Goal: Transaction & Acquisition: Purchase product/service

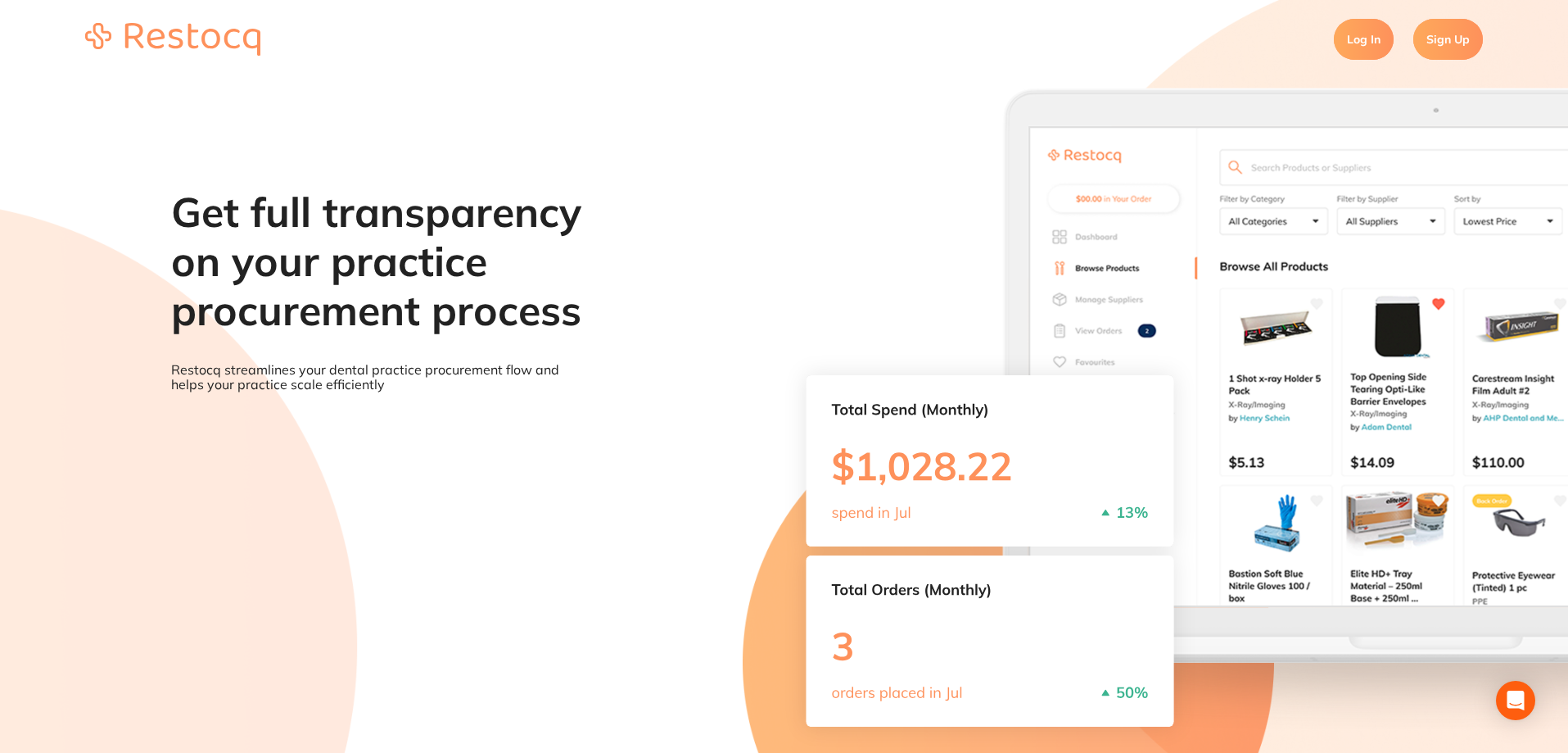
click at [1364, 40] on link "Log In" at bounding box center [1364, 39] width 60 height 41
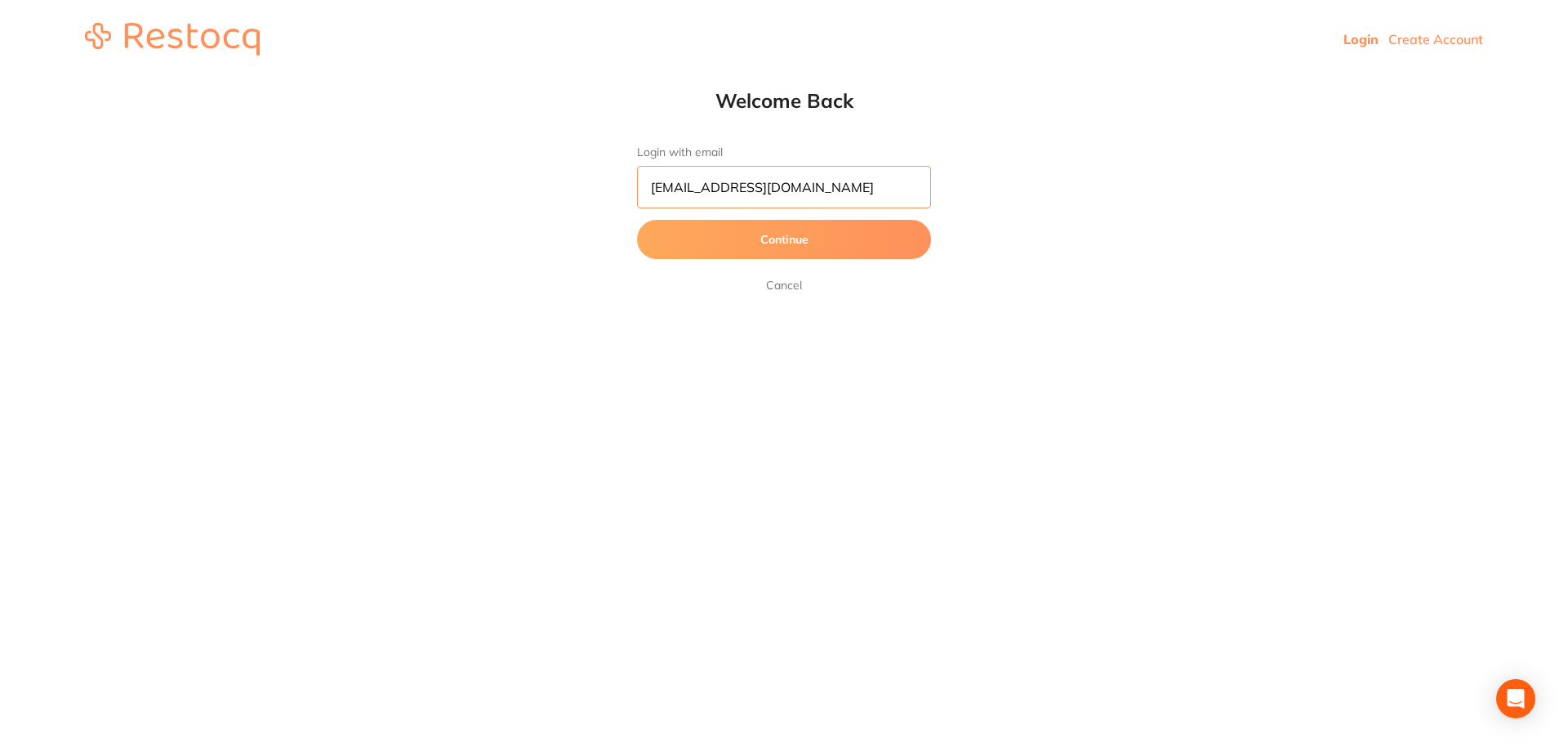
scroll to position [1, 0]
drag, startPoint x: 788, startPoint y: 191, endPoint x: 624, endPoint y: 217, distance: 166.0
click at [624, 217] on div "Welcome Back Login with email [EMAIL_ADDRESS][DOMAIN_NAME] Continue Cancel" at bounding box center [784, 192] width 359 height 207
type input "[EMAIL_ADDRESS][DOMAIN_NAME]"
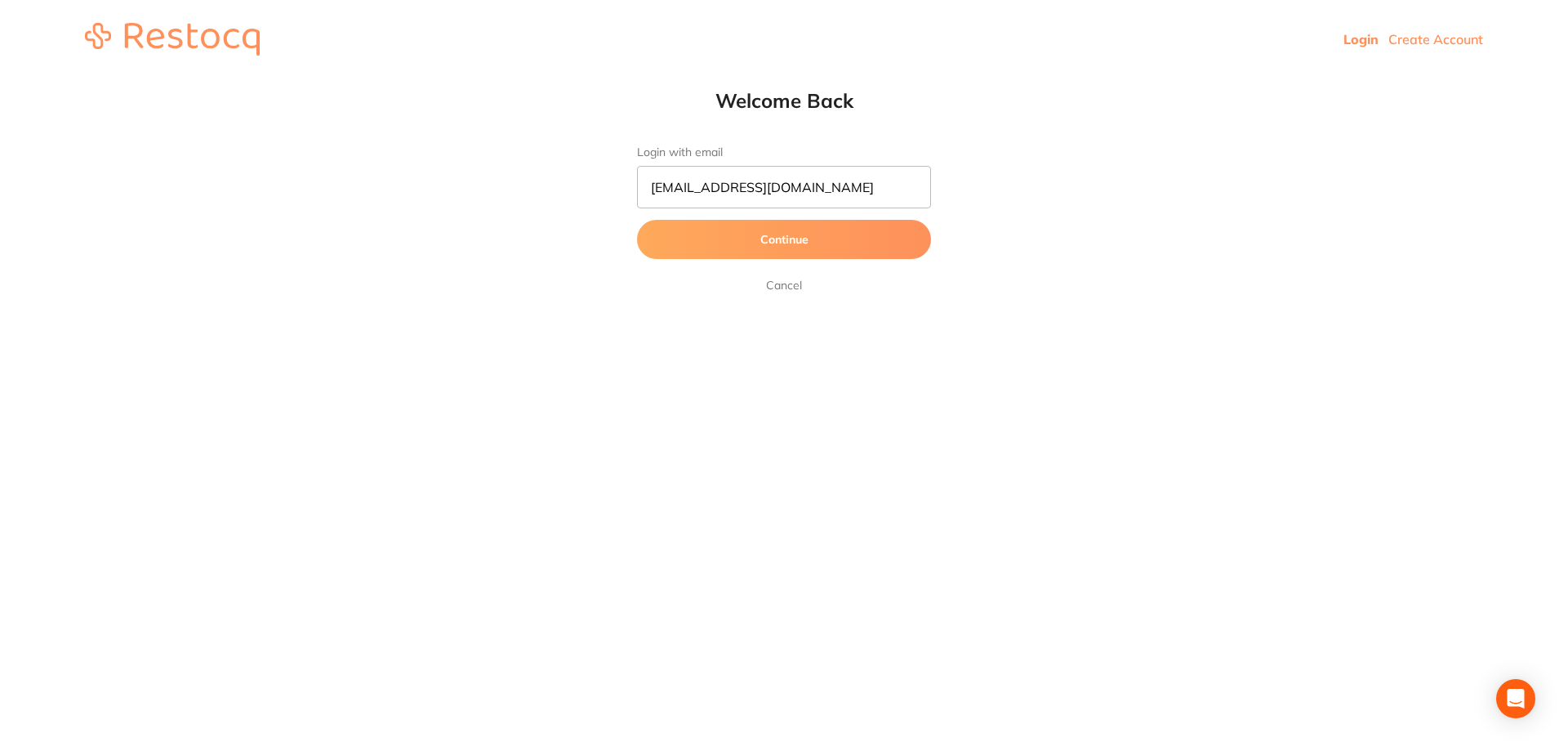
click at [718, 234] on button "Continue" at bounding box center [784, 239] width 294 height 39
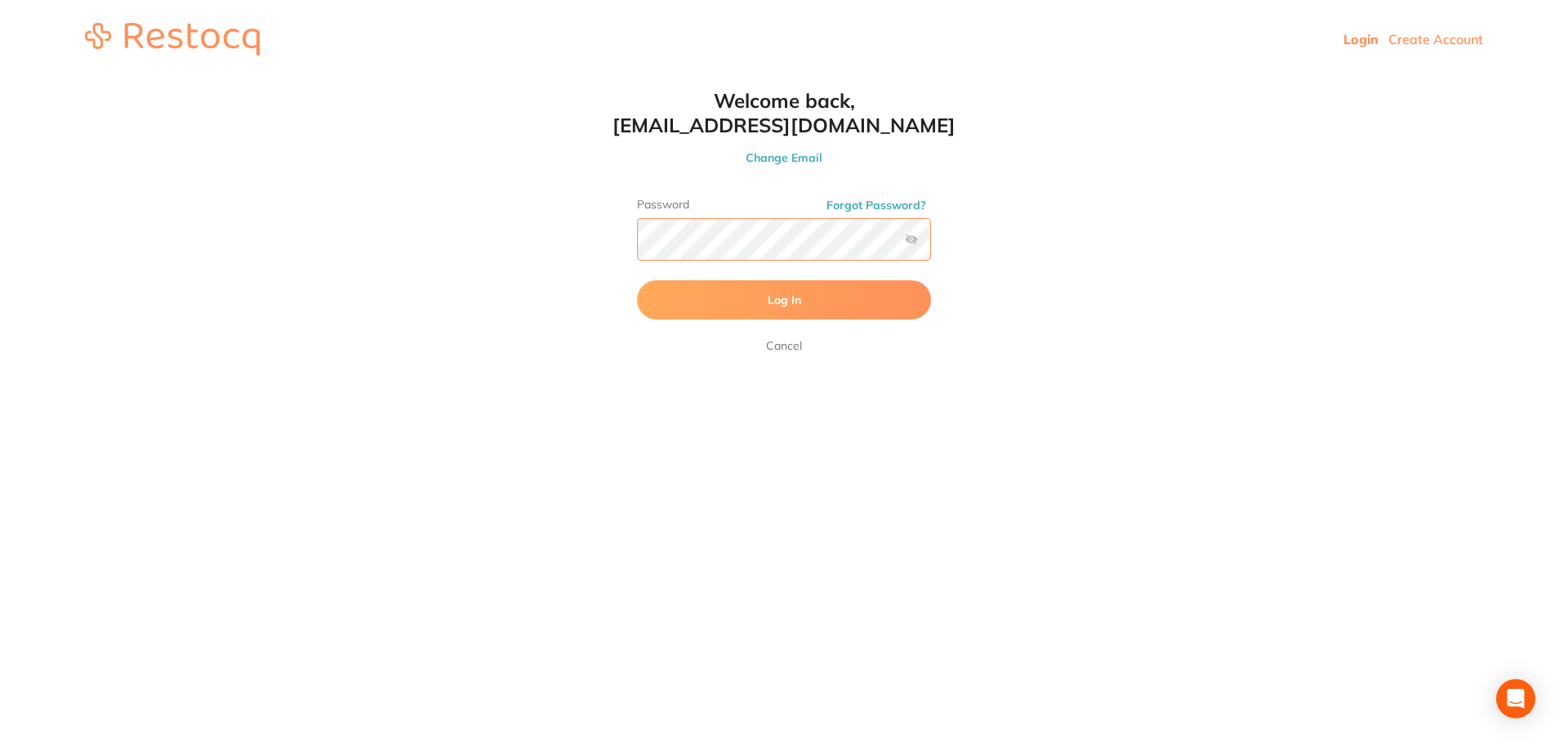
click at [637, 280] on button "Log In" at bounding box center [784, 300] width 294 height 39
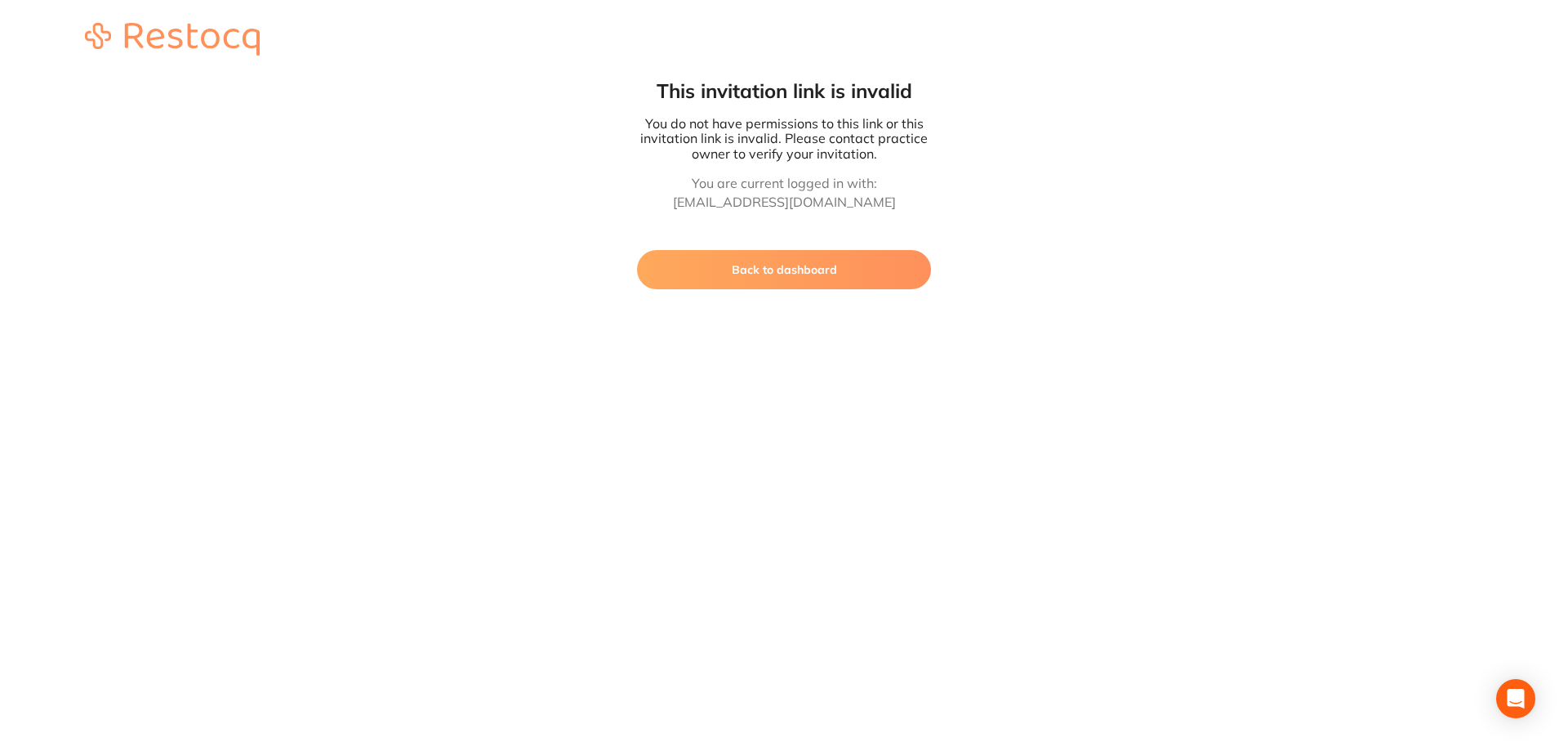
click at [851, 275] on button "Back to dashboard" at bounding box center [784, 270] width 294 height 39
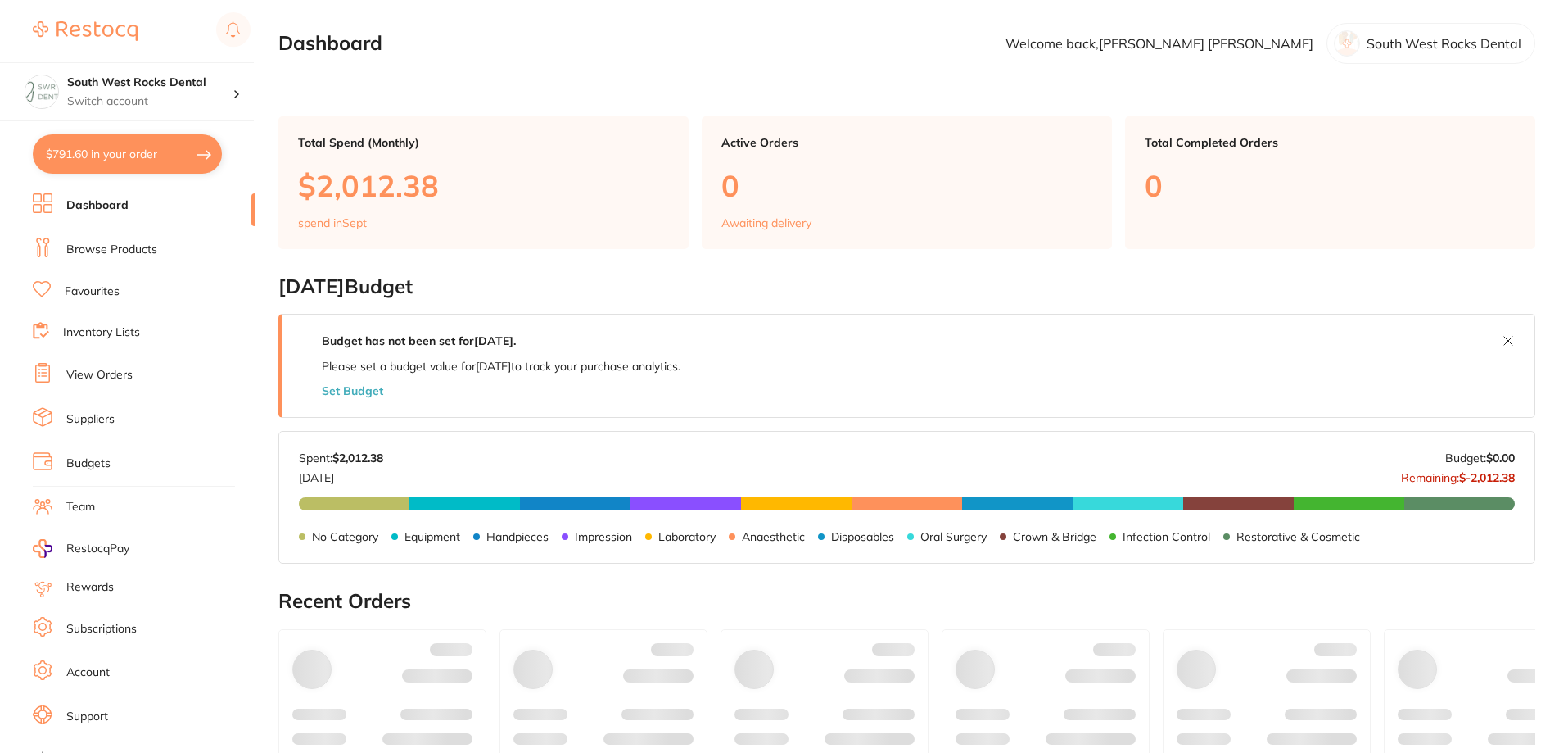
checkbox input "false"
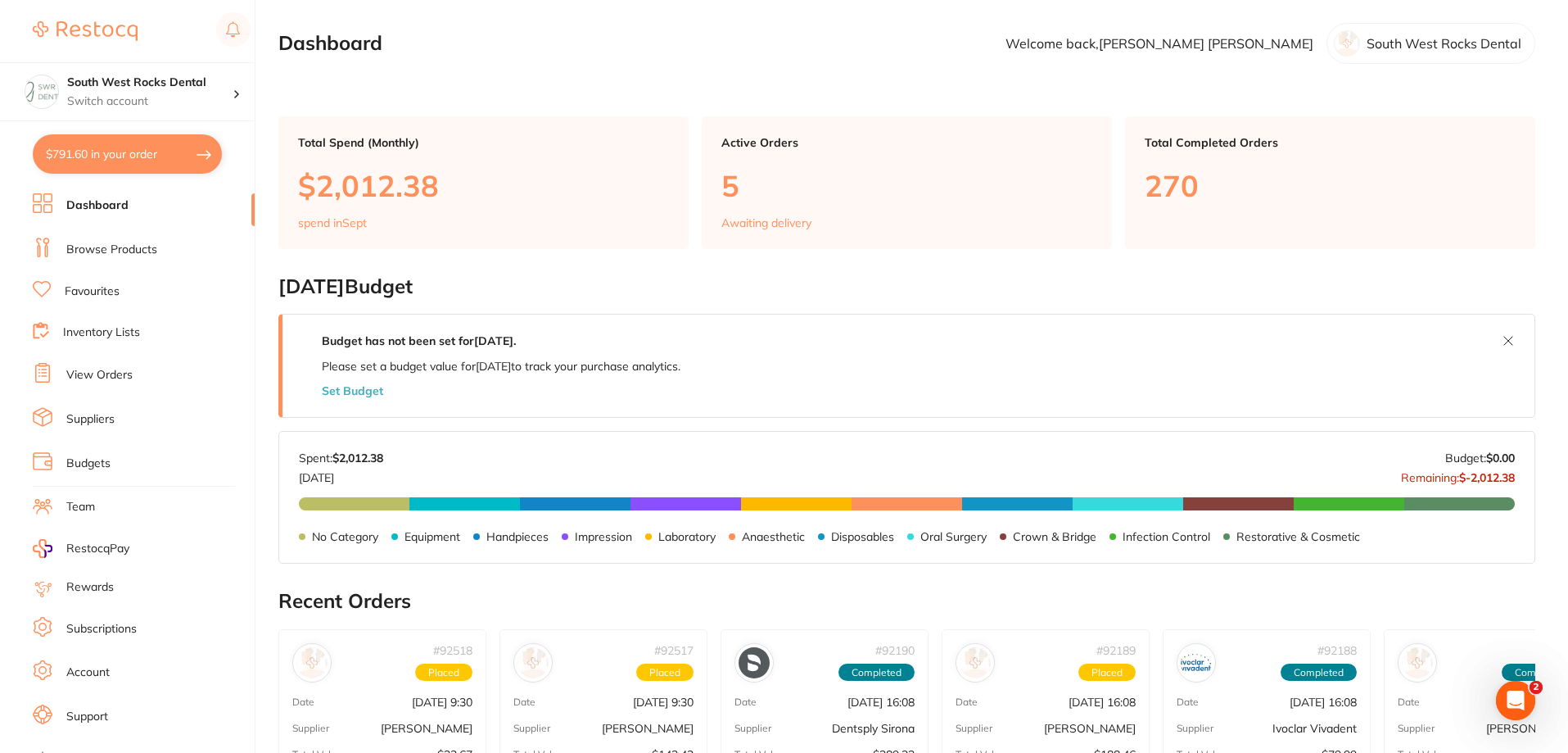
click at [122, 249] on link "Browse Products" at bounding box center [111, 250] width 90 height 17
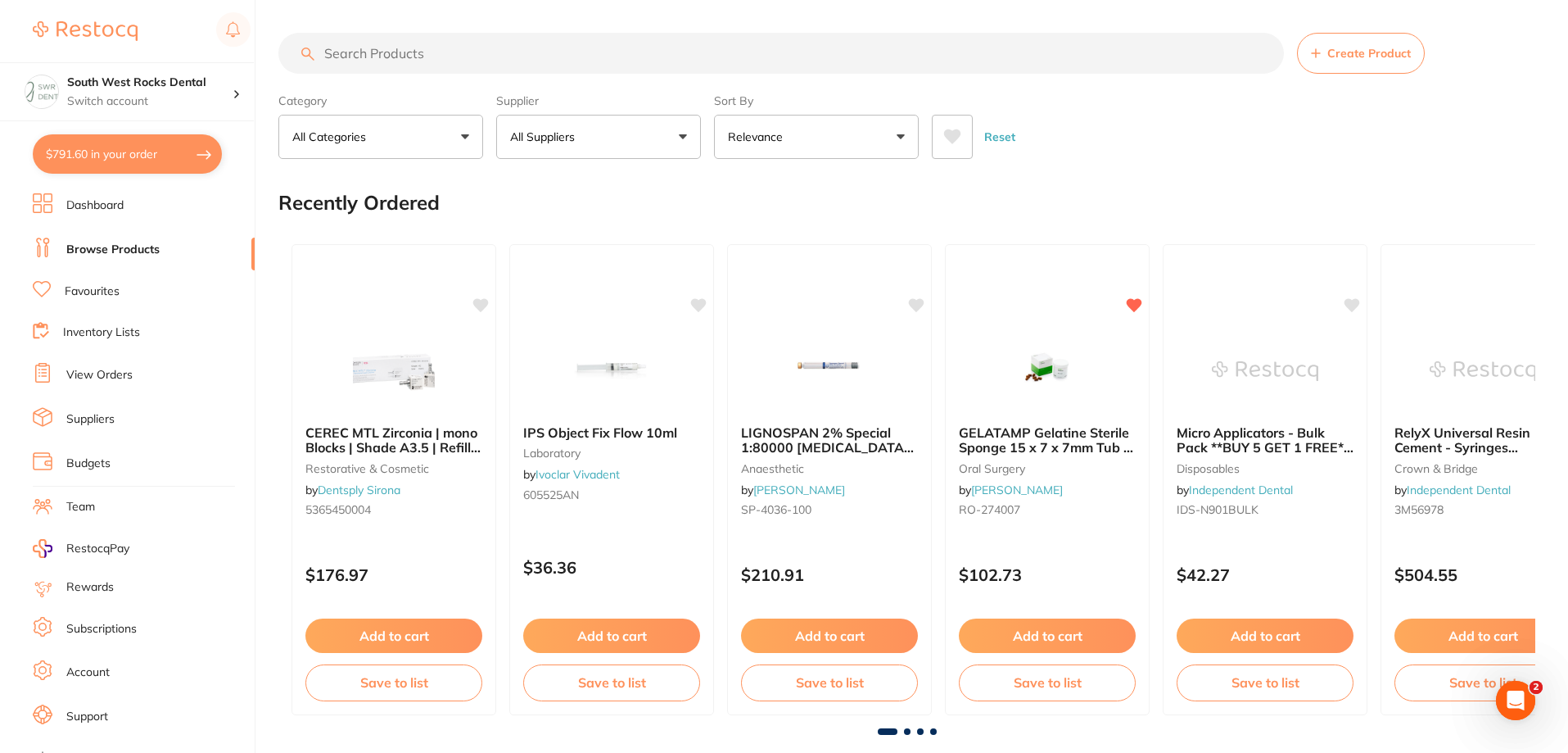
click at [398, 56] on input "search" at bounding box center [781, 53] width 1006 height 41
click at [596, 138] on button "All Suppliers" at bounding box center [598, 136] width 204 height 44
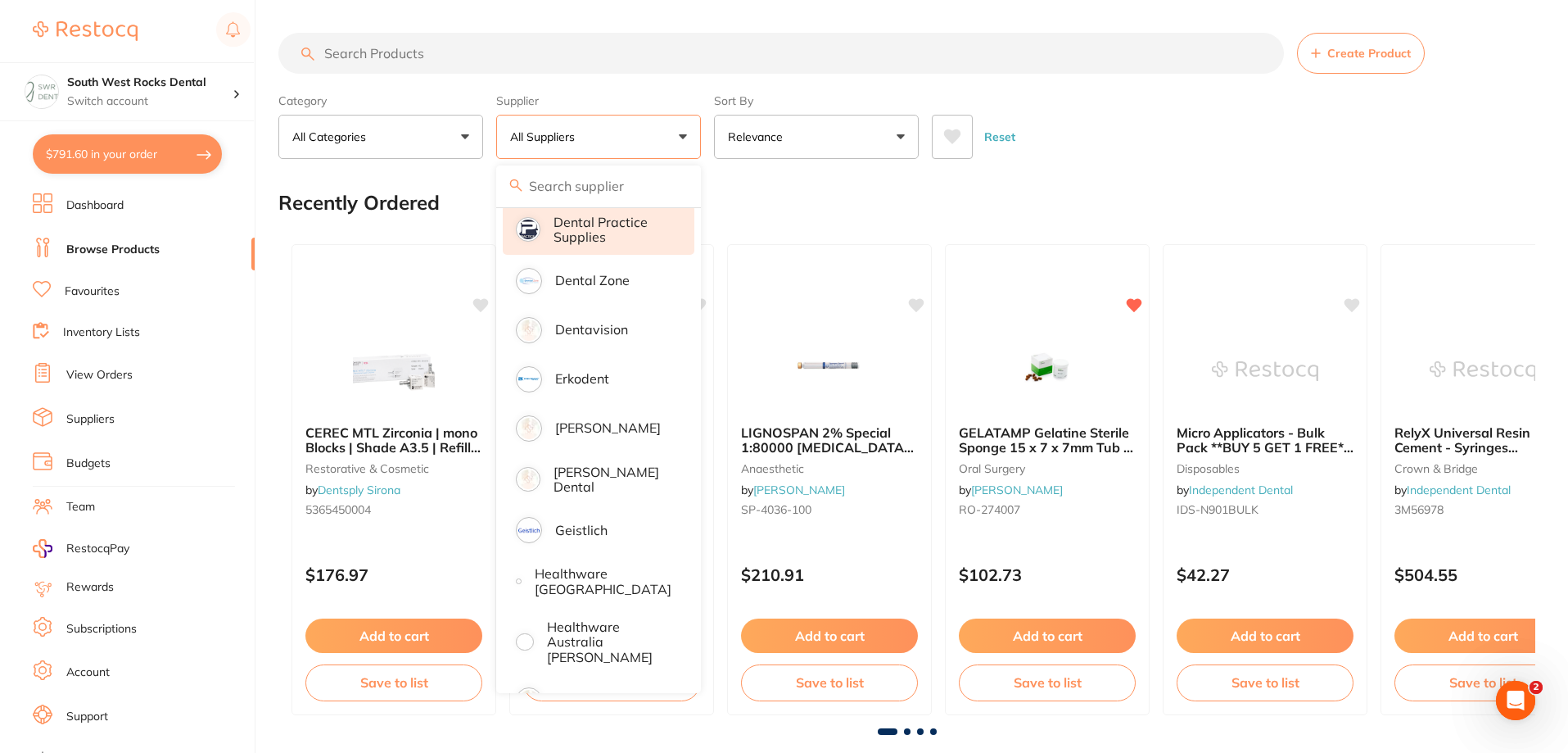
scroll to position [655, 0]
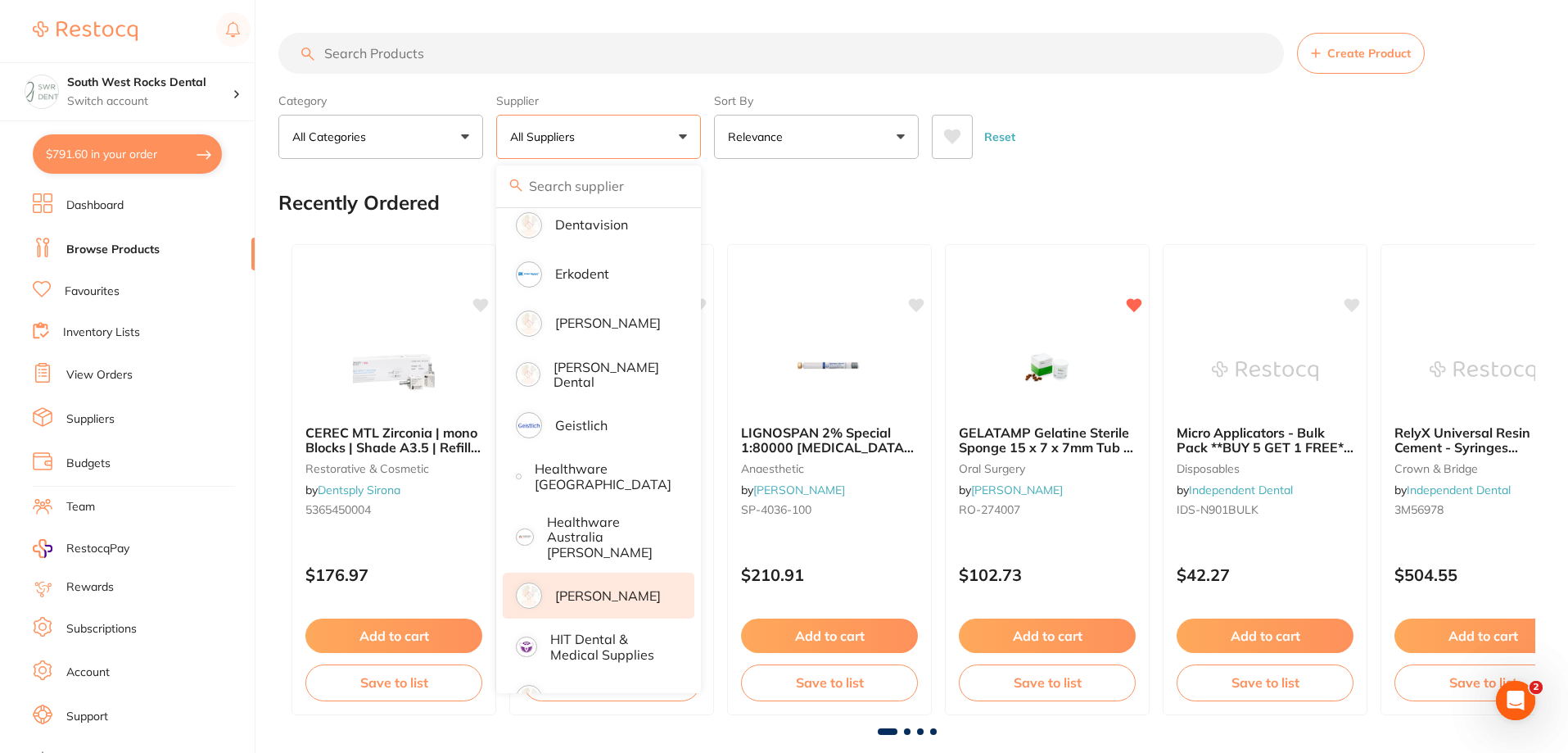
click at [560, 588] on p "[PERSON_NAME]" at bounding box center [607, 595] width 105 height 15
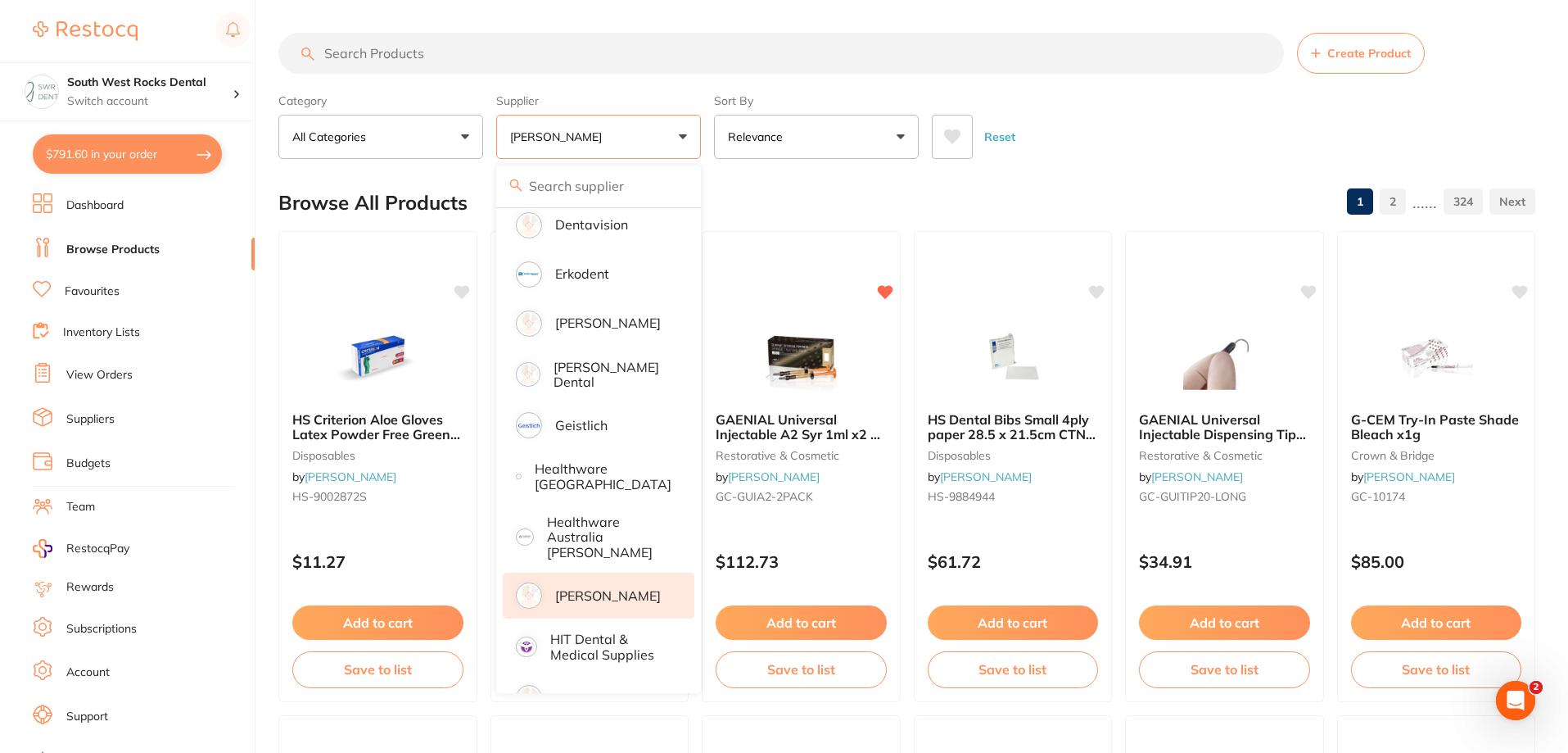
click at [526, 53] on input "search" at bounding box center [781, 53] width 1006 height 41
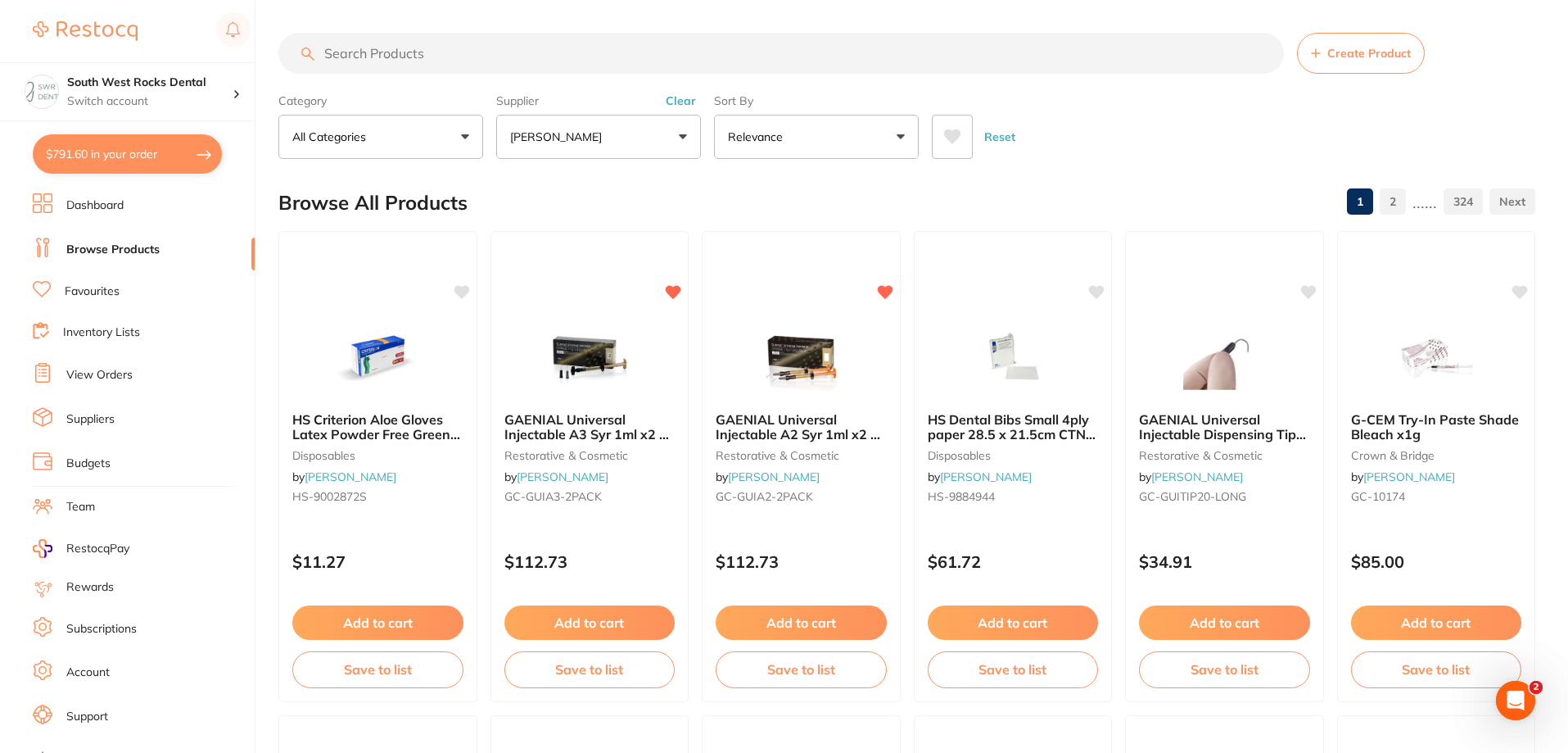
scroll to position [0, 0]
paste input "GC EXACLEAR - 2 x 48ml Cartridges and 6 Mixing Tips"
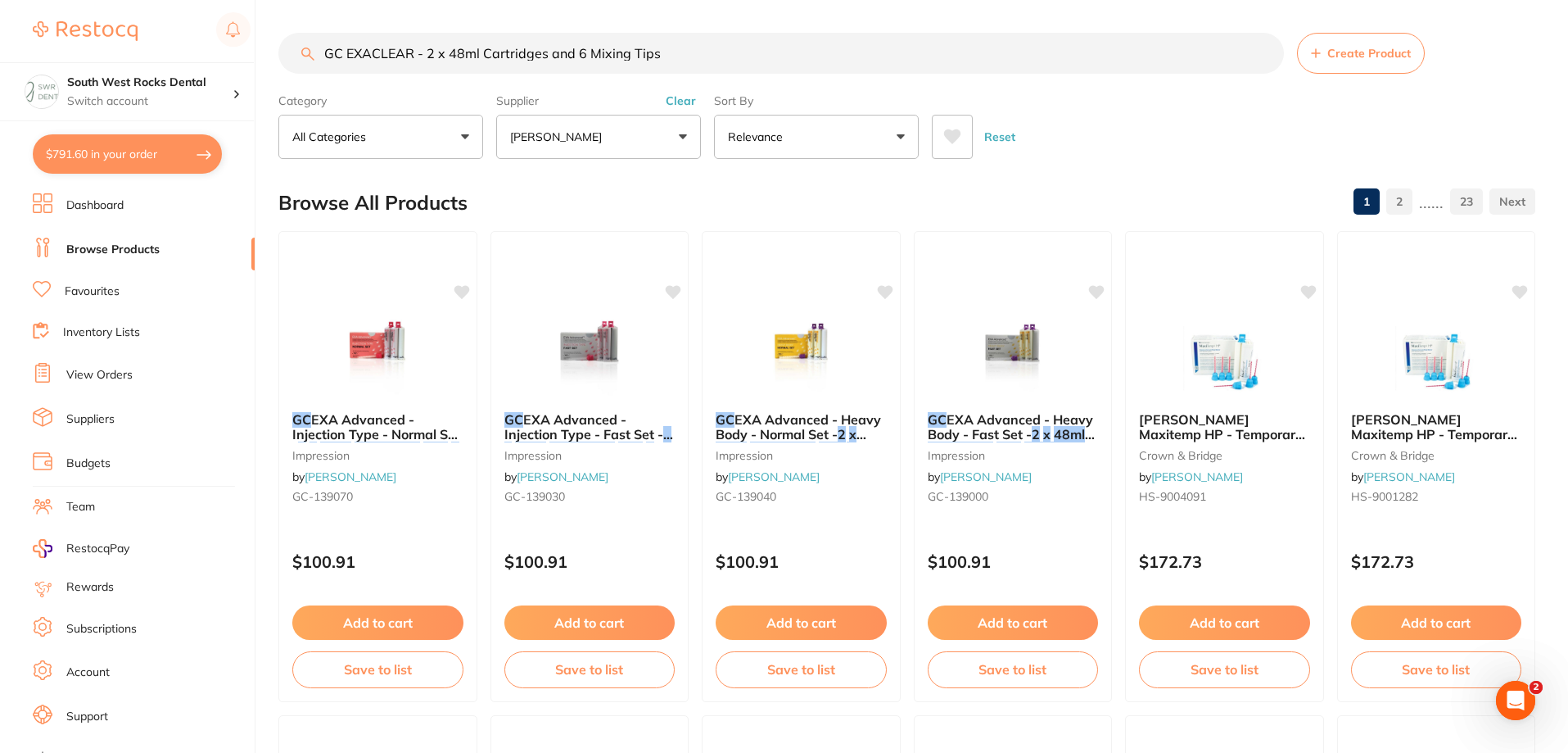
scroll to position [1, 0]
drag, startPoint x: 664, startPoint y: 54, endPoint x: 284, endPoint y: 108, distance: 383.8
click at [284, 108] on section "GC EXACLEAR - 2 x 48ml Cartridges and 6 Mixing Tips Create Product Category All…" at bounding box center [906, 95] width 1256 height 126
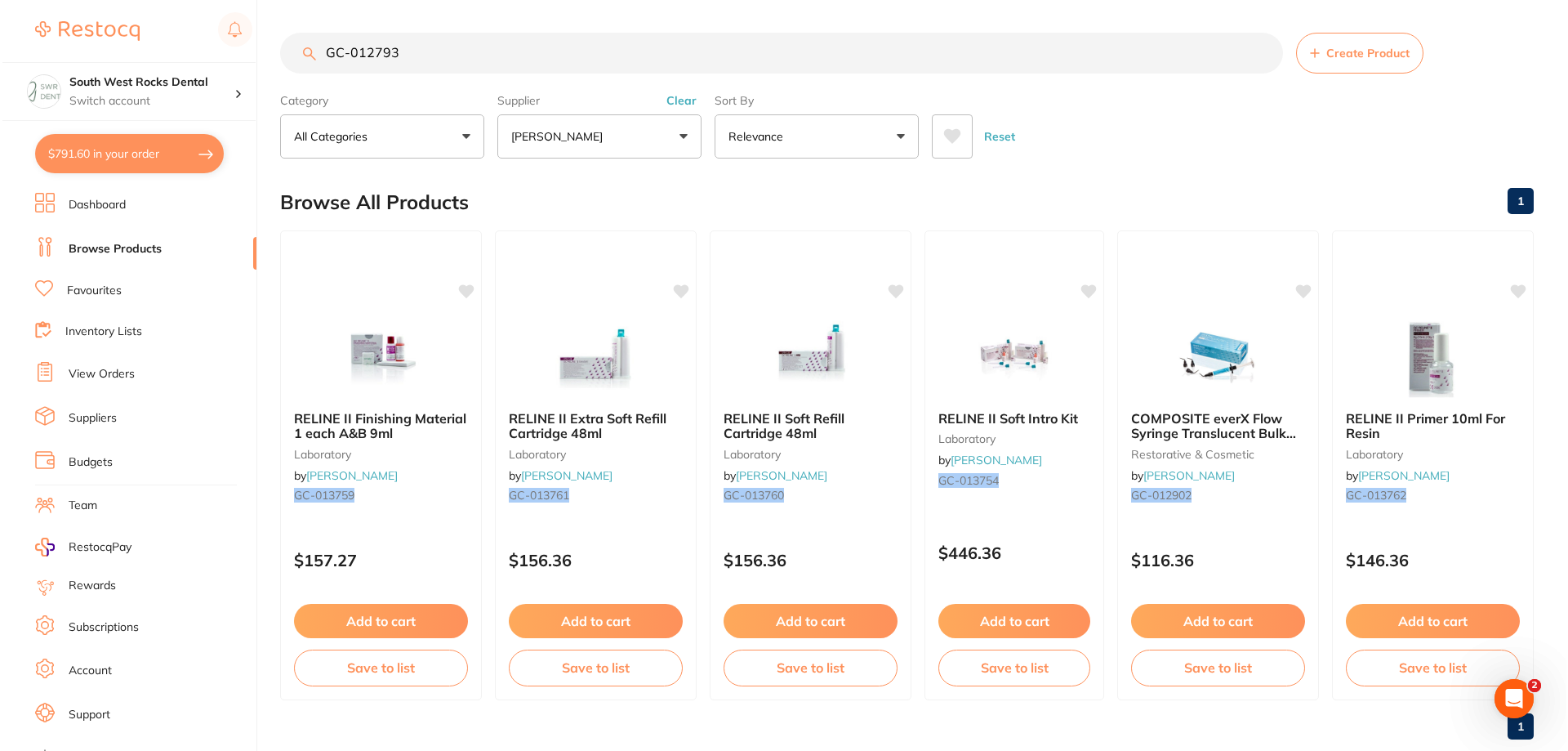
scroll to position [0, 0]
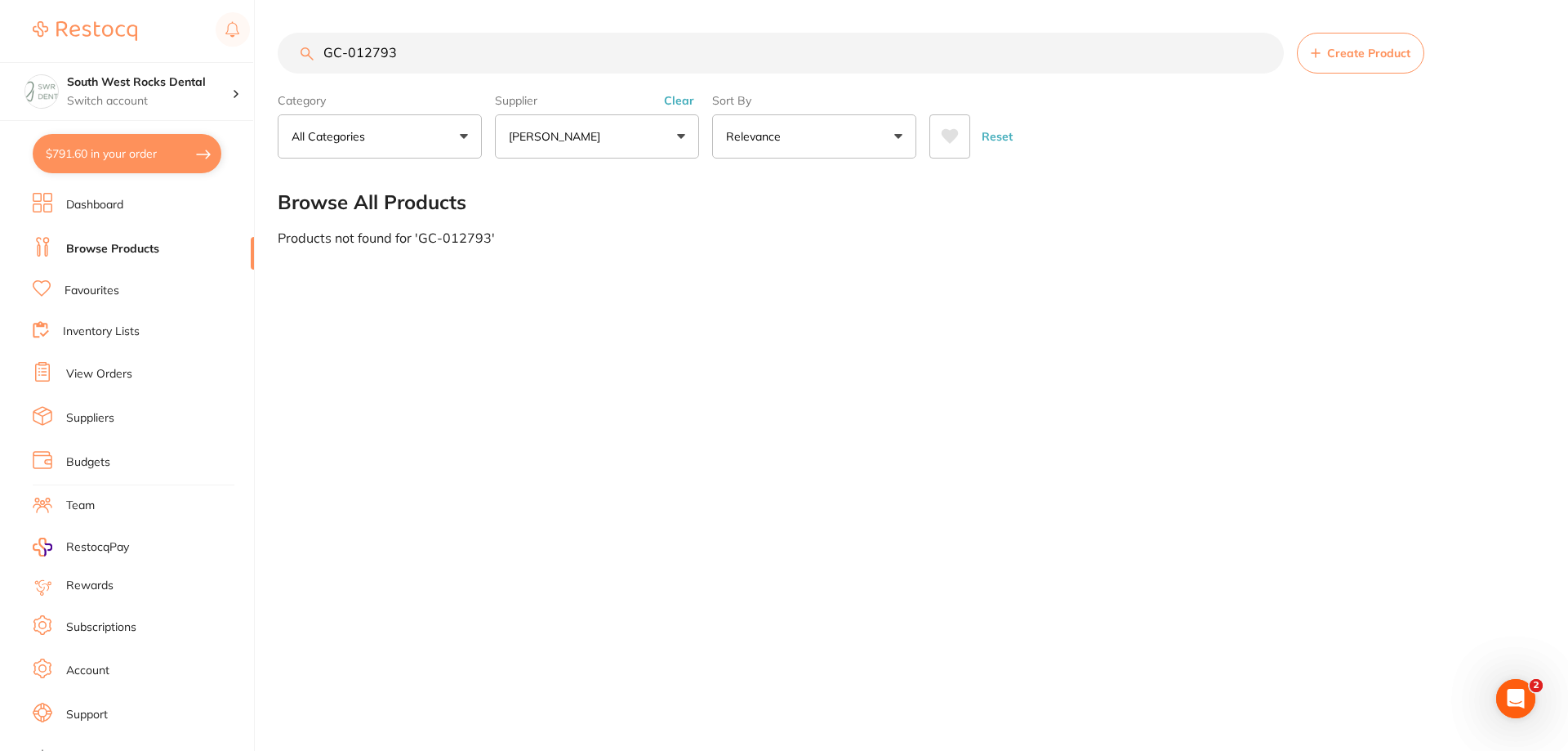
type input "GC-012793"
click at [1383, 54] on span "Create Product" at bounding box center [1369, 53] width 84 height 13
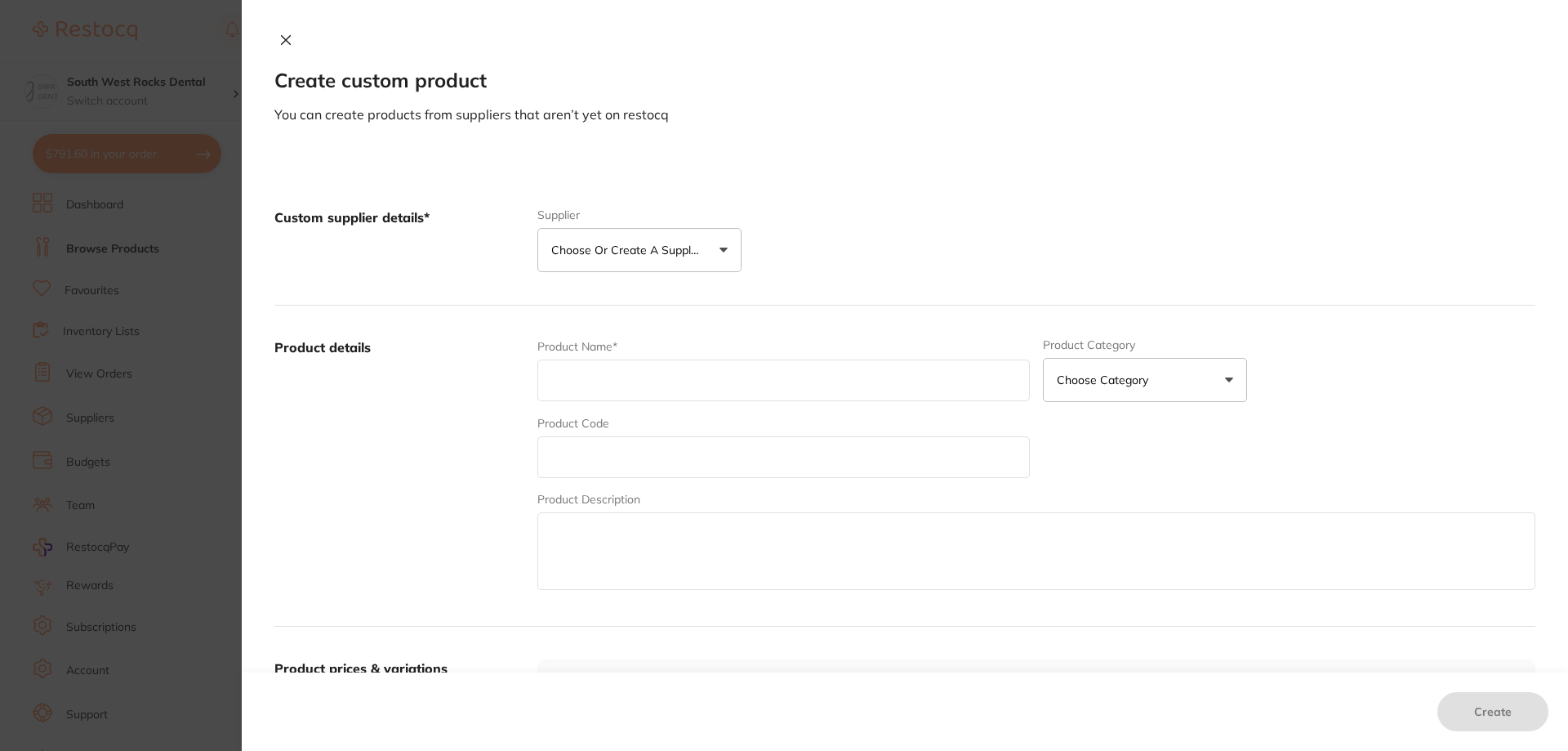
click at [685, 250] on p "Choose or create a supplier" at bounding box center [628, 250] width 155 height 17
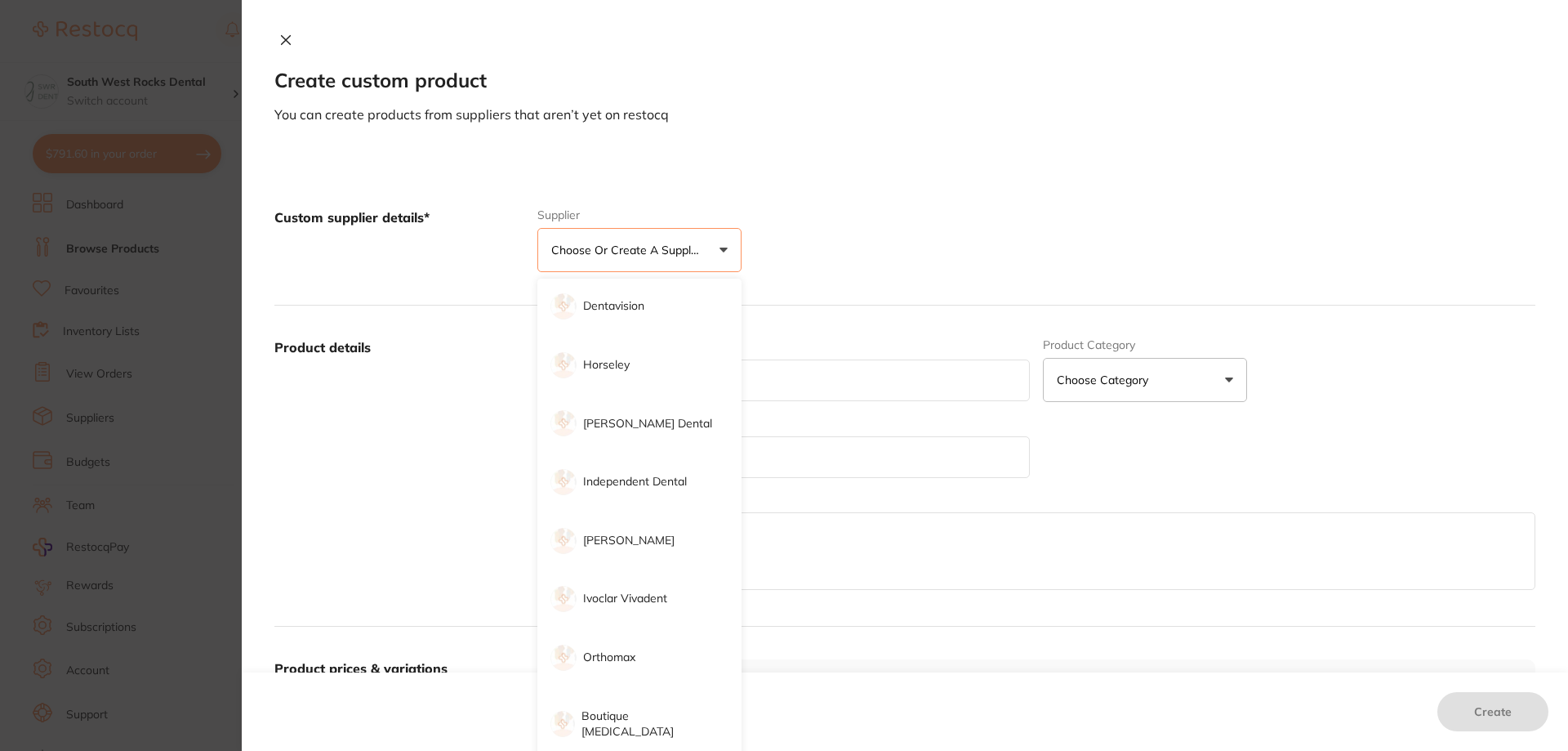
click at [871, 176] on div "Custom supplier details* Supplier Choose or create a supplier Create custom sup…" at bounding box center [905, 241] width 1261 height 130
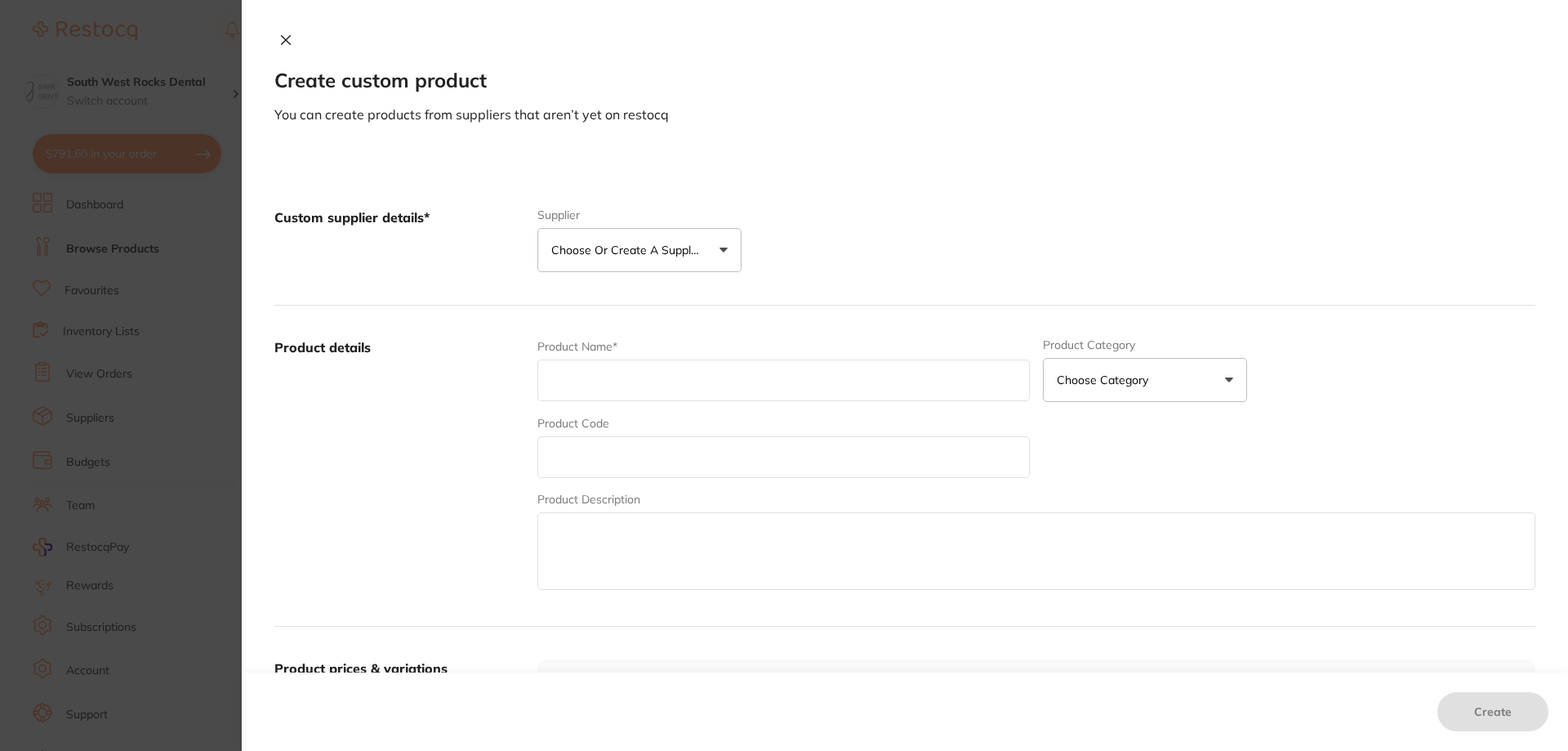
click at [285, 40] on icon at bounding box center [287, 41] width 9 height 9
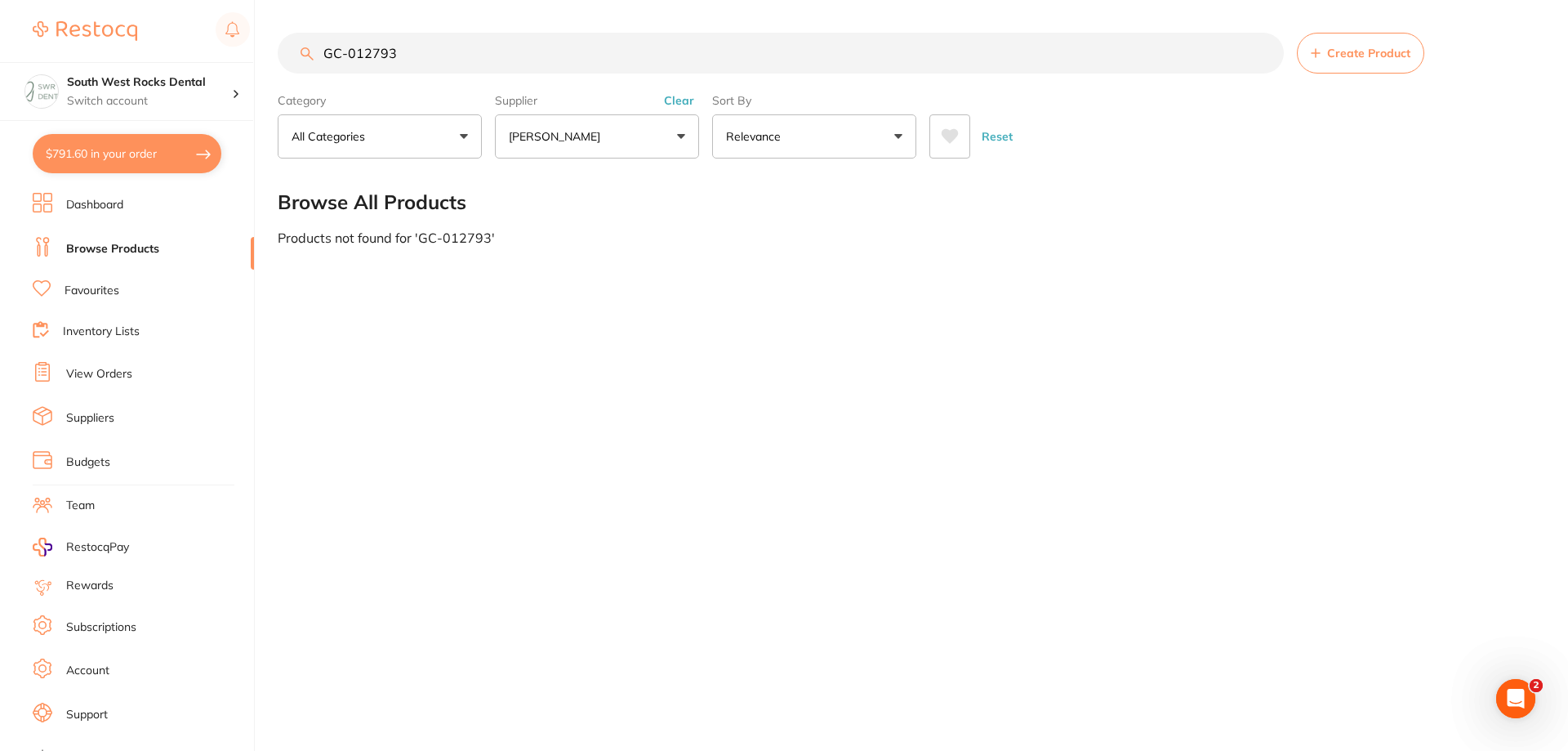
scroll to position [21, 0]
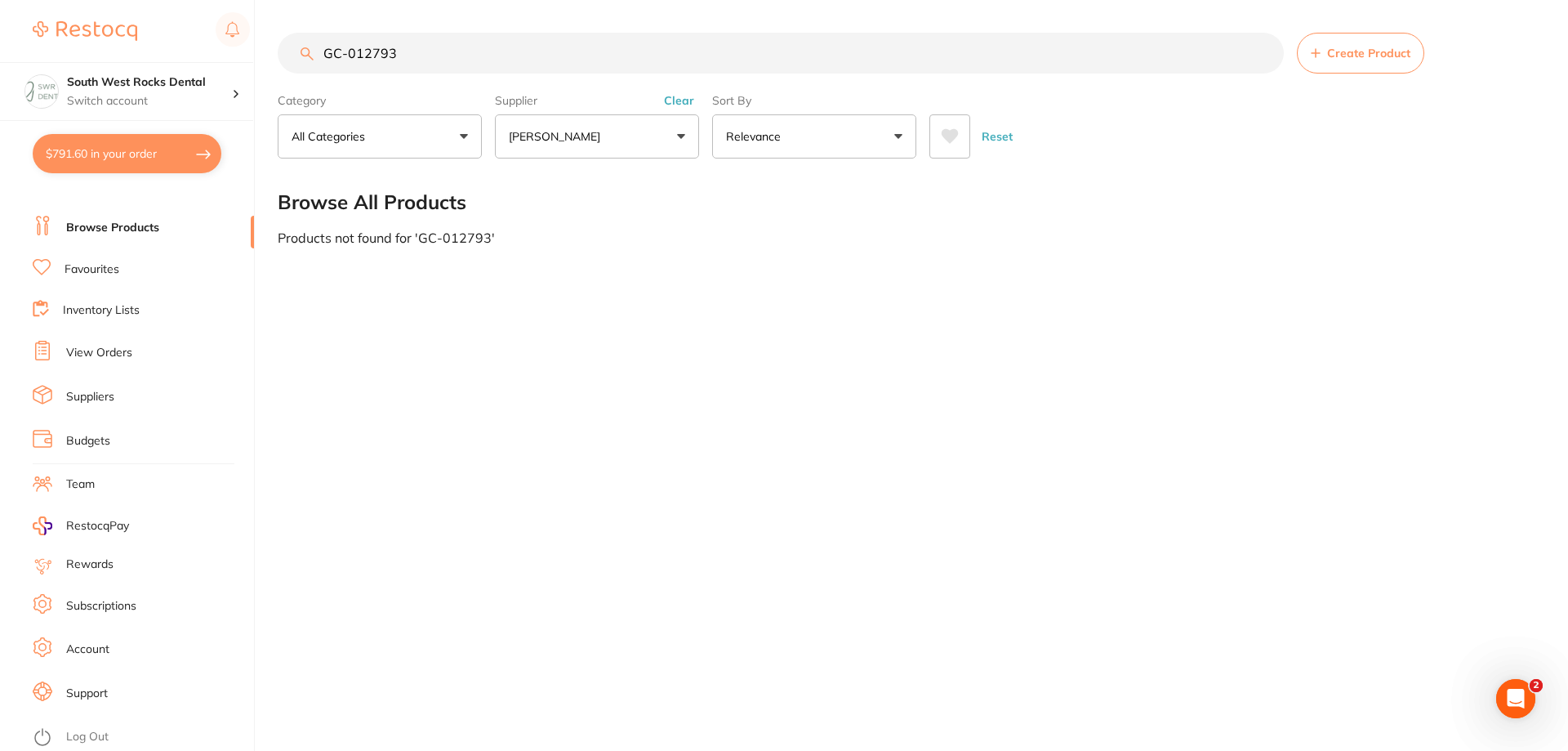
click at [75, 733] on link "Log Out" at bounding box center [87, 737] width 43 height 17
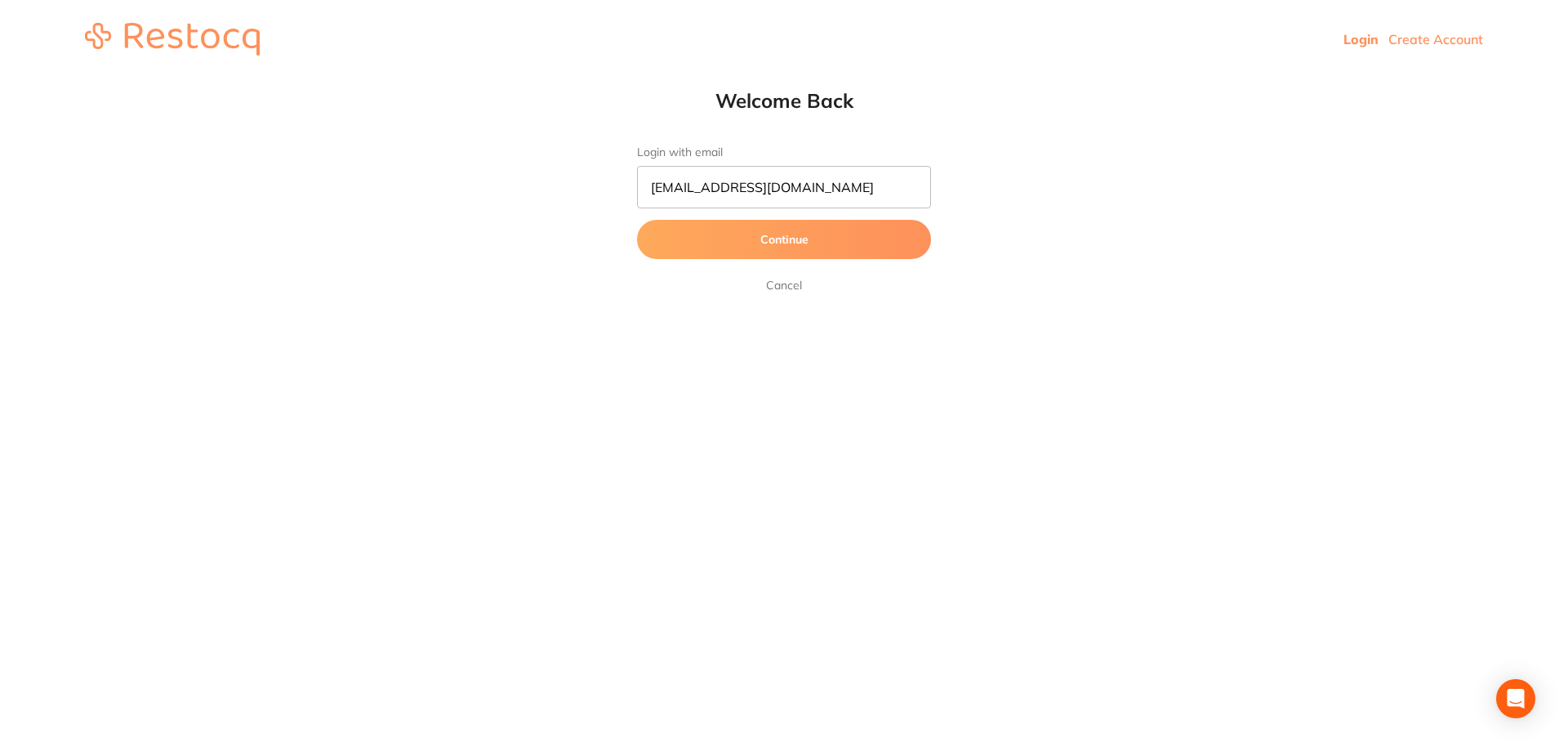
click at [787, 284] on link "Cancel" at bounding box center [784, 285] width 43 height 20
